Goal: Find specific page/section: Find specific page/section

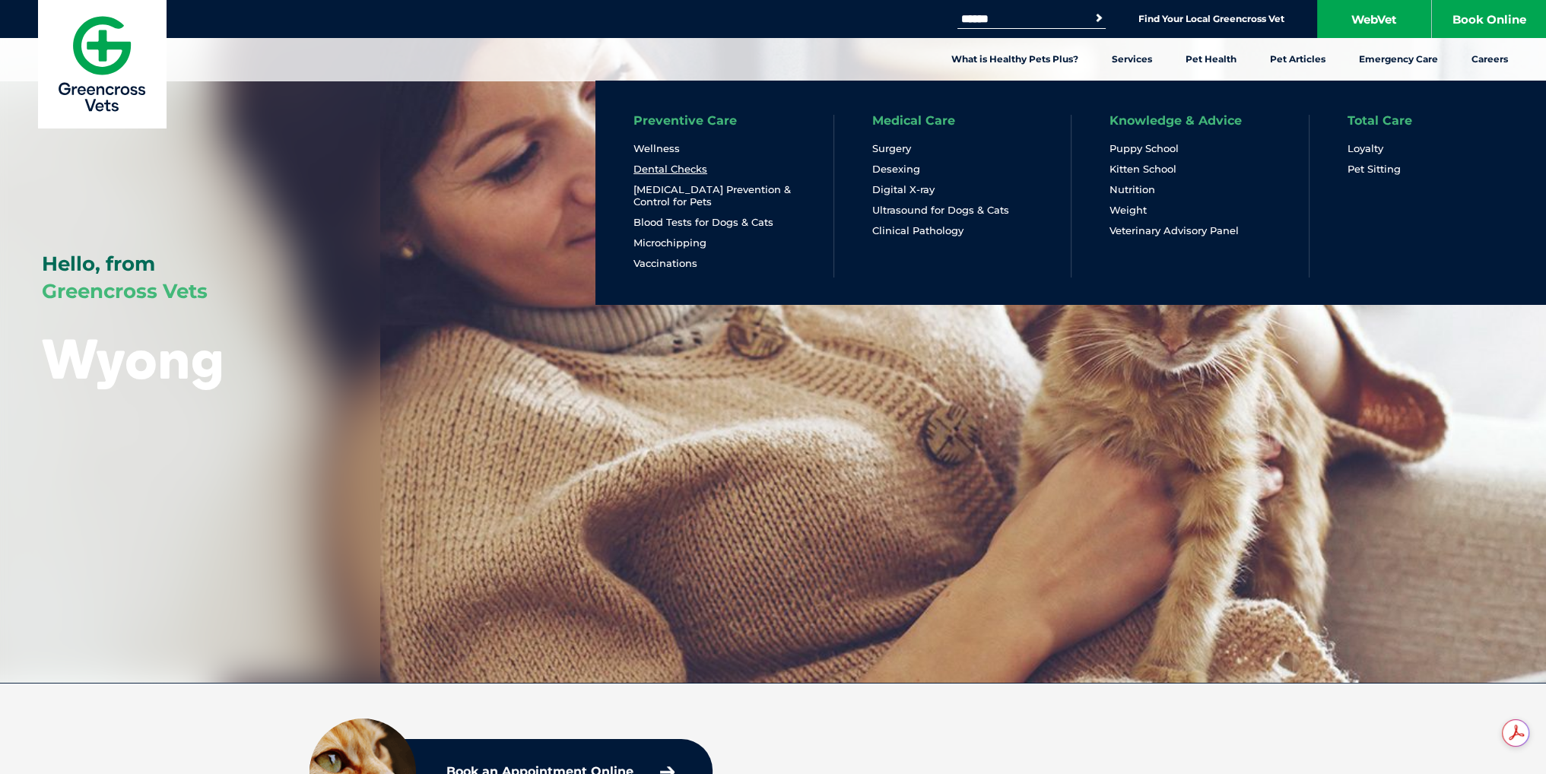
click at [663, 165] on link "Dental Checks" at bounding box center [671, 169] width 74 height 13
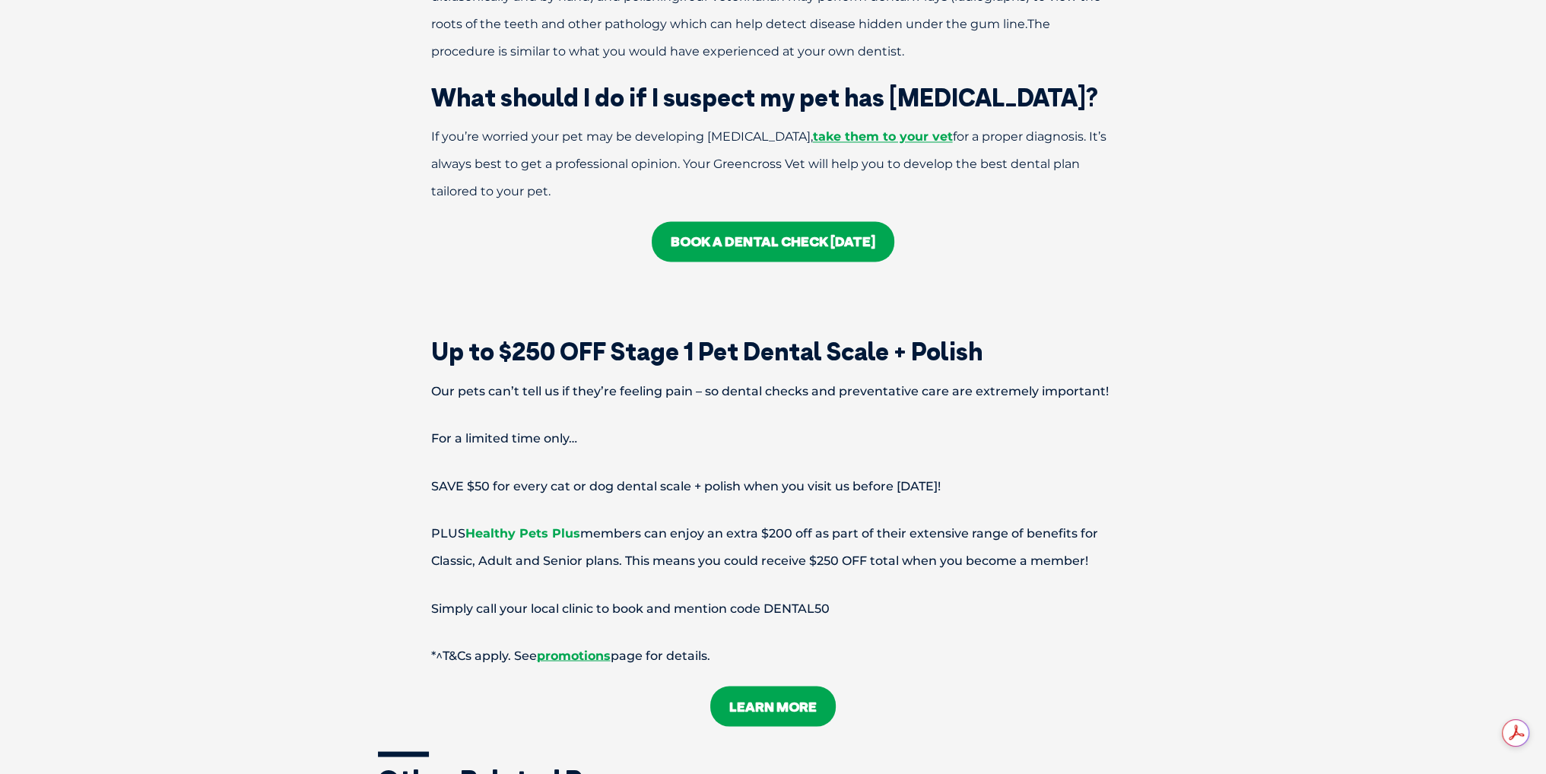
click at [545, 526] on link "Healthy Pets Plus" at bounding box center [523, 533] width 115 height 14
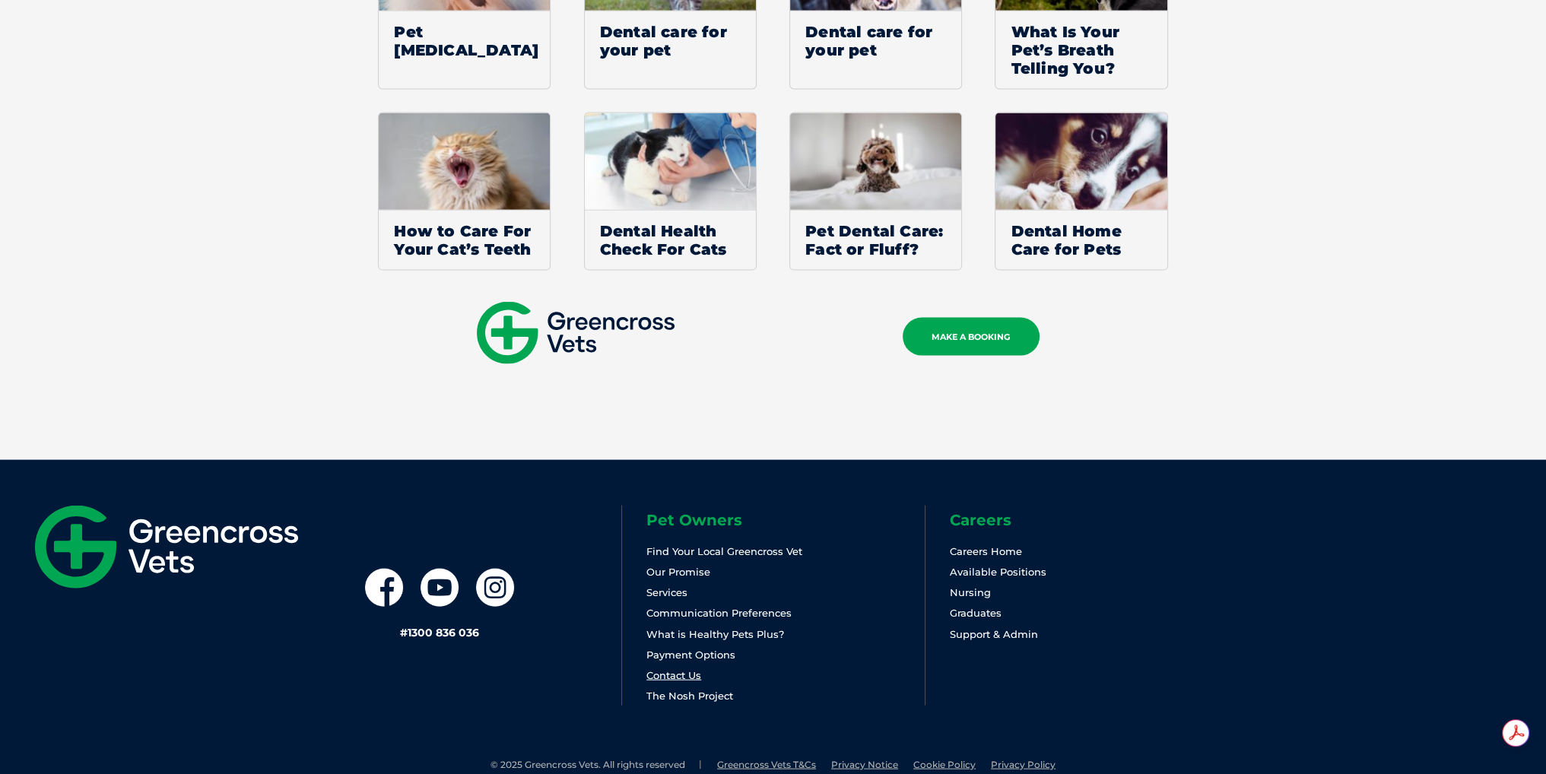
click at [673, 669] on link "Contact Us" at bounding box center [674, 675] width 55 height 12
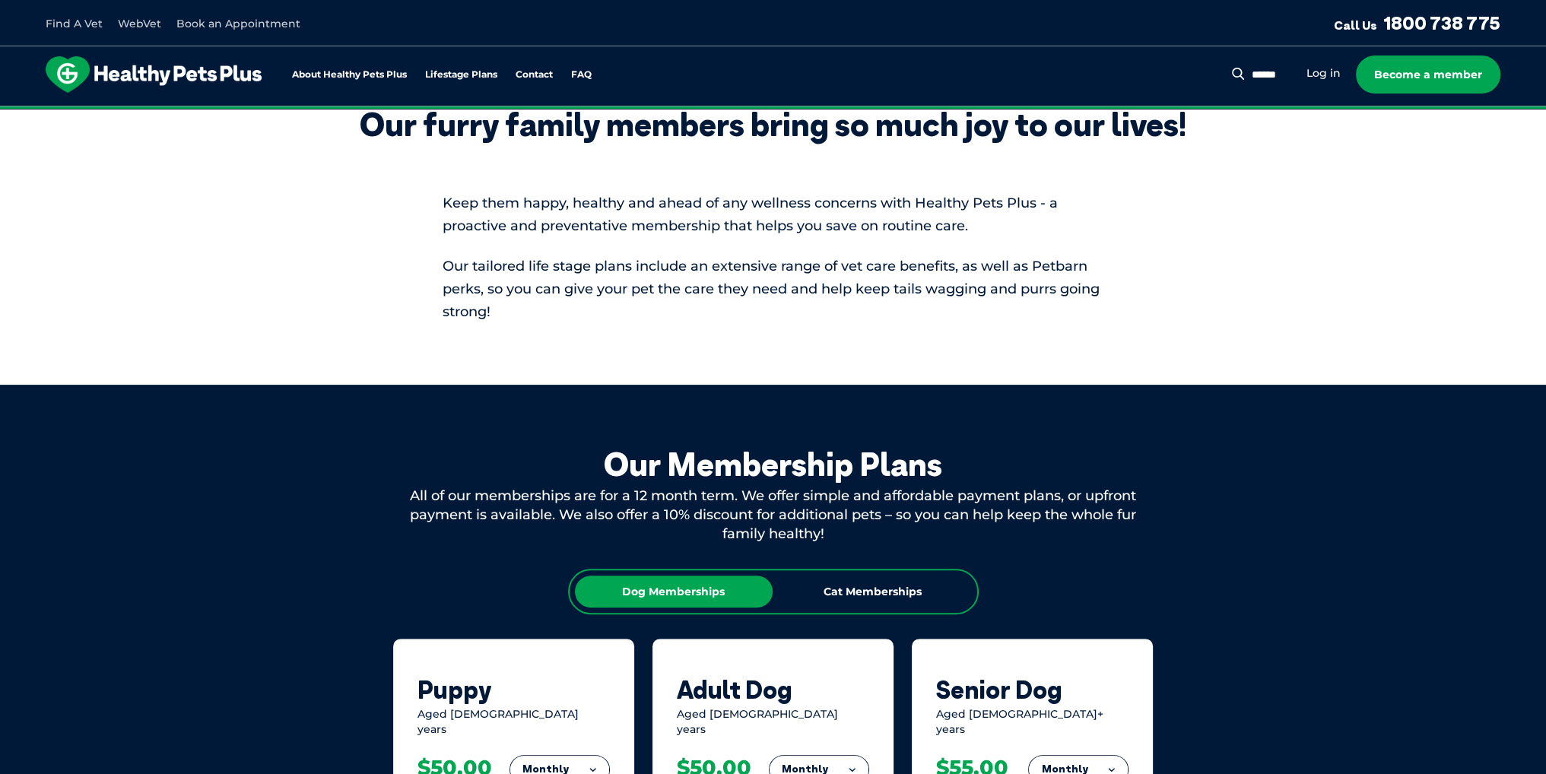
scroll to position [380, 0]
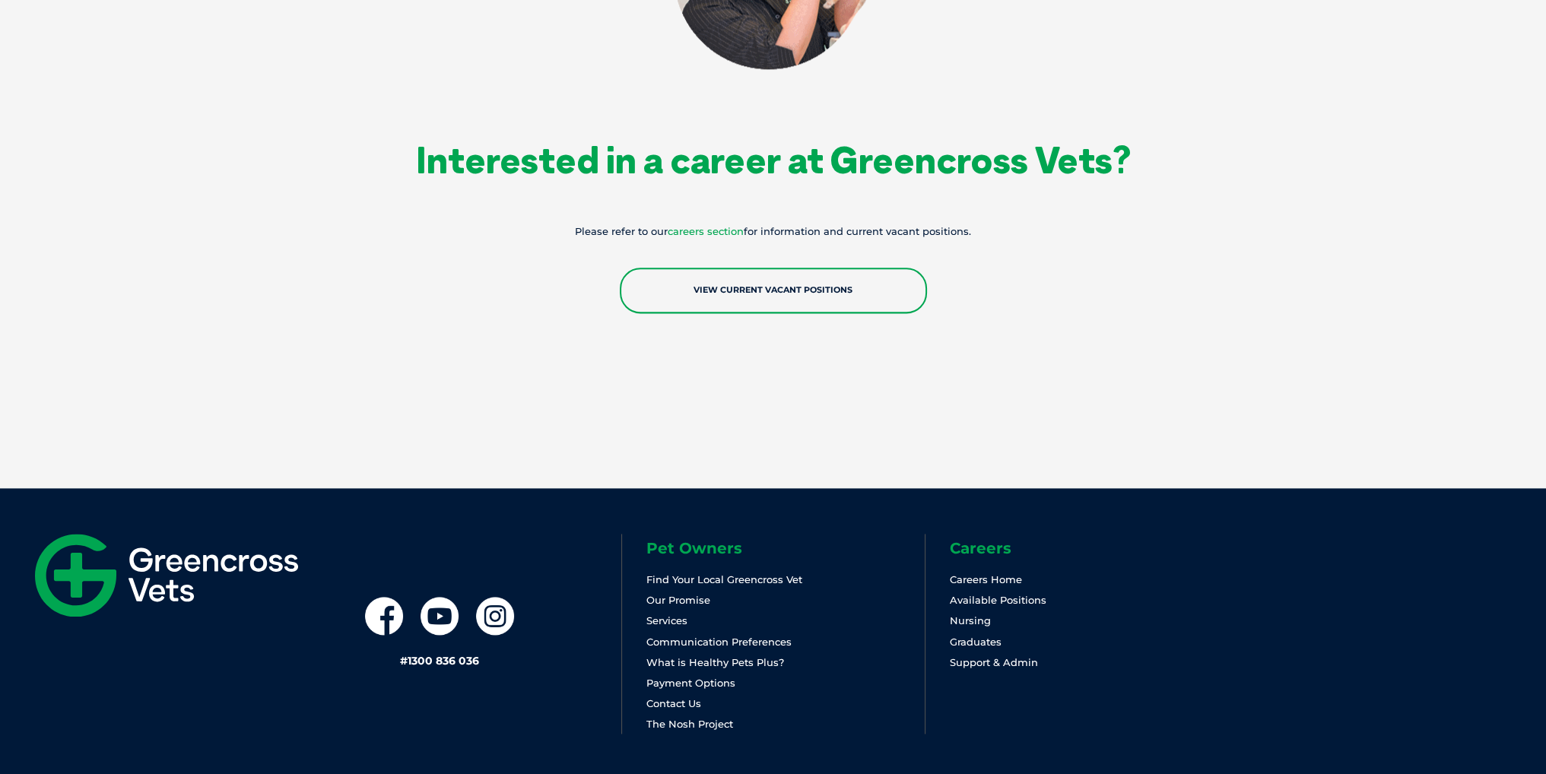
scroll to position [2641, 0]
